Goal: Task Accomplishment & Management: Manage account settings

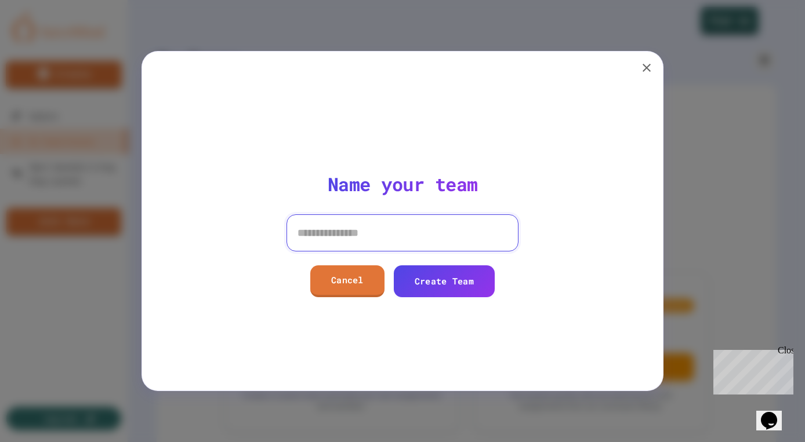
click at [350, 231] on input at bounding box center [402, 233] width 232 height 37
type input "***"
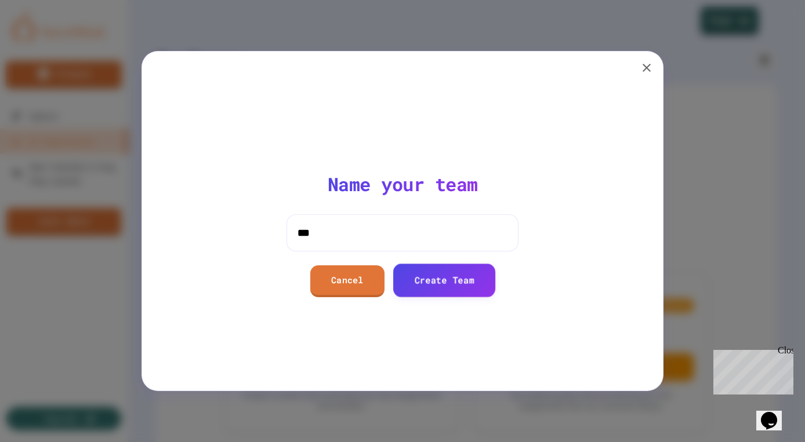
click at [469, 290] on link "Create Team" at bounding box center [444, 280] width 103 height 33
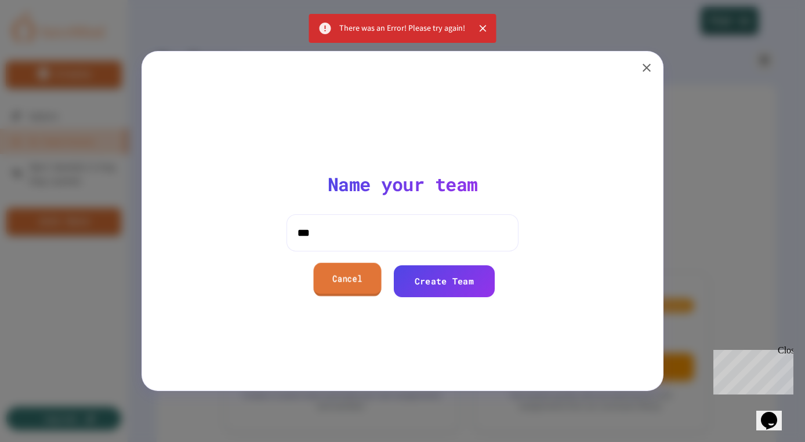
click at [362, 273] on link "Cancel" at bounding box center [347, 279] width 68 height 33
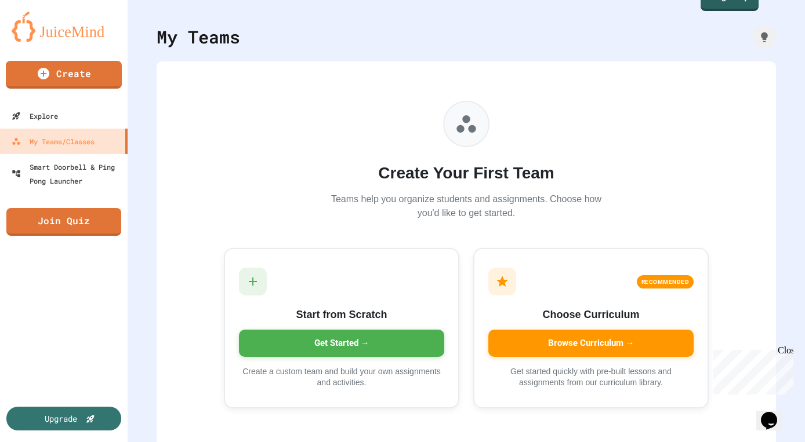
scroll to position [37, 0]
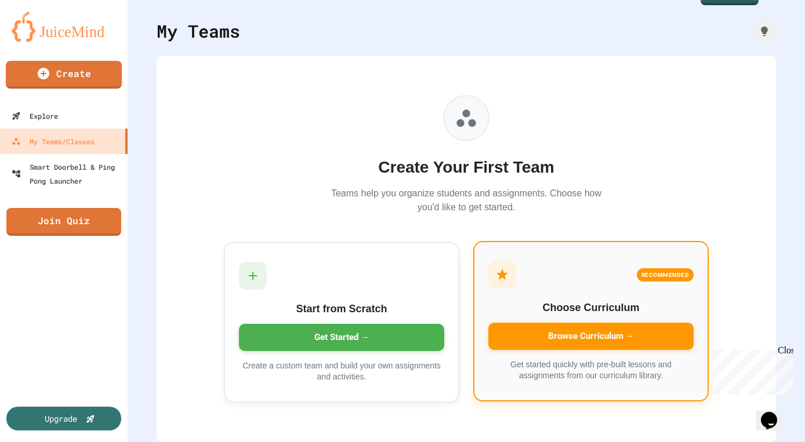
click at [536, 335] on div "Browse Curriculum →" at bounding box center [590, 336] width 205 height 27
